Goal: Information Seeking & Learning: Learn about a topic

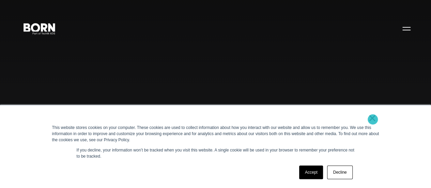
click at [372, 119] on link "×" at bounding box center [372, 118] width 8 height 6
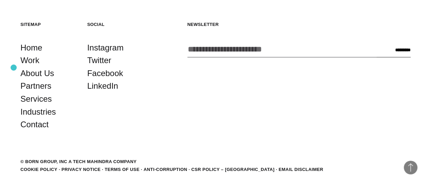
scroll to position [1477, 0]
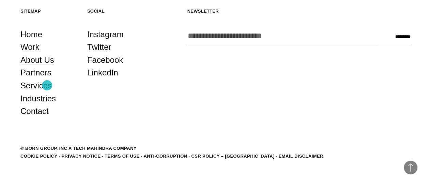
click at [47, 66] on link "About Us" at bounding box center [37, 59] width 34 height 13
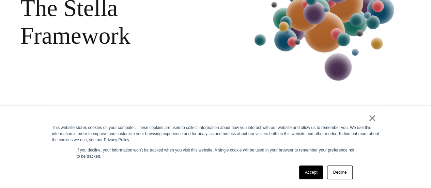
scroll to position [667, 0]
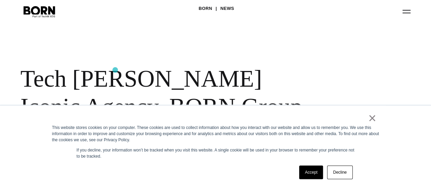
scroll to position [37, 0]
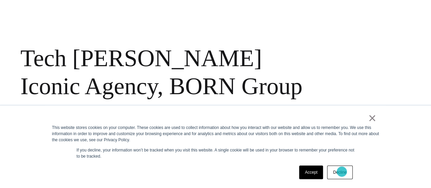
click at [342, 172] on link "Decline" at bounding box center [339, 172] width 25 height 14
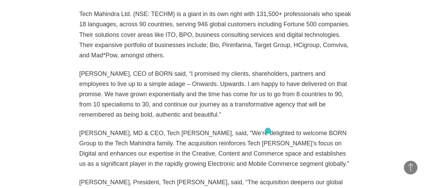
scroll to position [611, 0]
